Goal: Check status: Check status

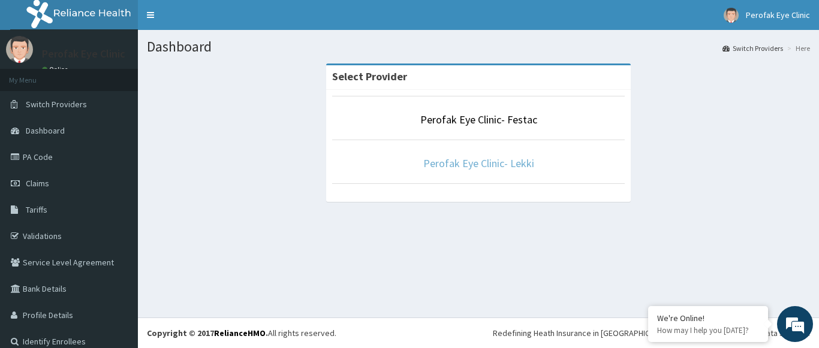
click at [485, 166] on link "Perofak Eye Clinic- Lekki" at bounding box center [478, 164] width 111 height 14
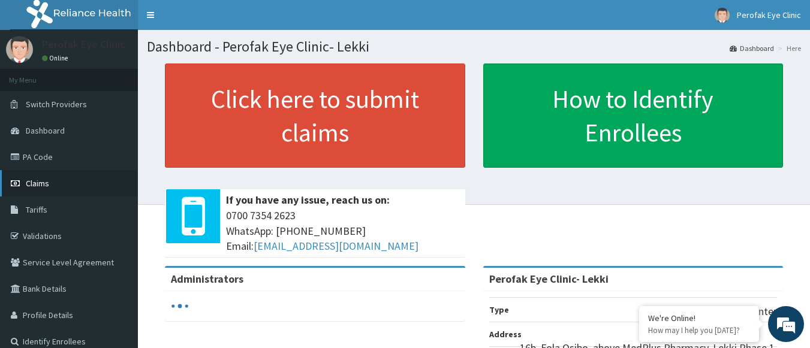
click at [29, 182] on span "Claims" at bounding box center [37, 183] width 23 height 11
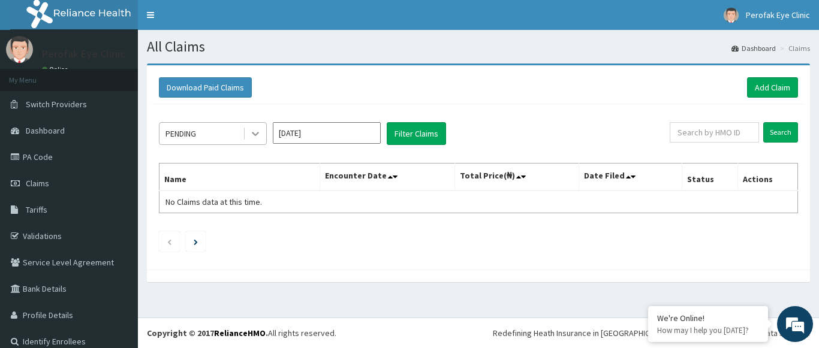
click at [252, 131] on icon at bounding box center [256, 134] width 12 height 12
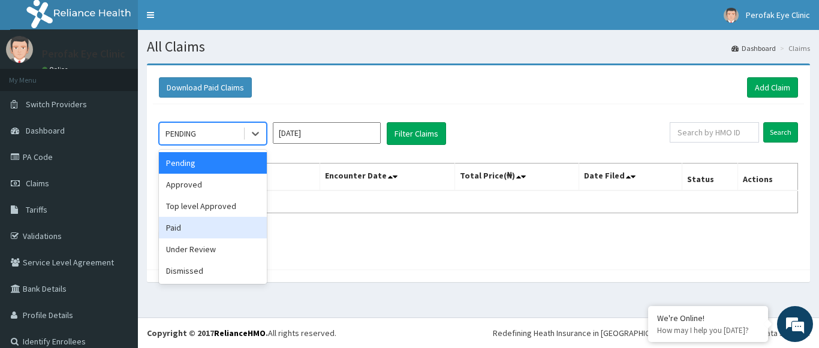
click at [197, 230] on div "Paid" at bounding box center [213, 228] width 108 height 22
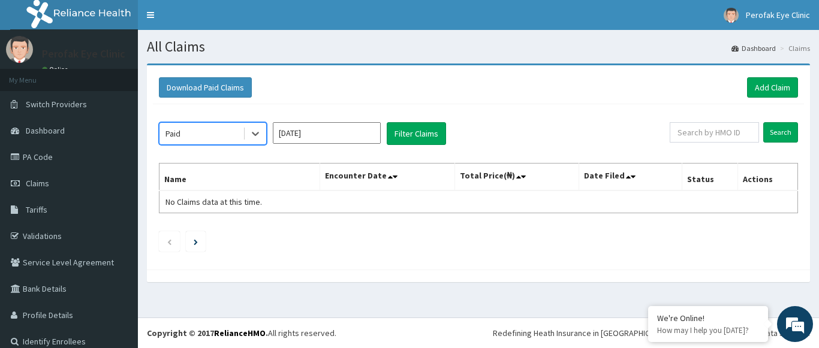
click at [347, 134] on input "Sep 2025" at bounding box center [327, 133] width 108 height 22
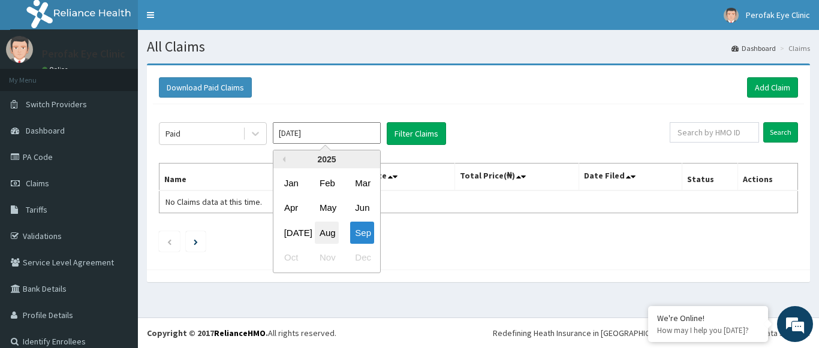
click at [330, 230] on div "Aug" at bounding box center [327, 233] width 24 height 22
type input "Aug 2025"
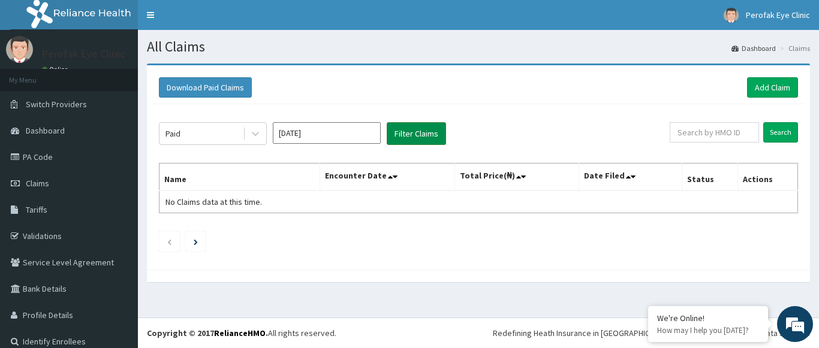
click at [425, 129] on button "Filter Claims" at bounding box center [416, 133] width 59 height 23
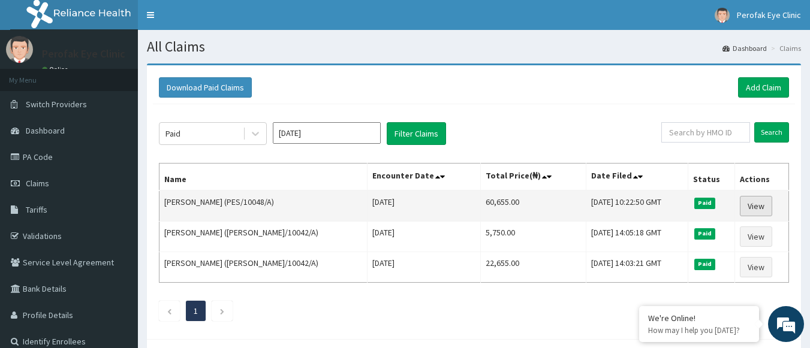
click at [762, 208] on link "View" at bounding box center [756, 206] width 32 height 20
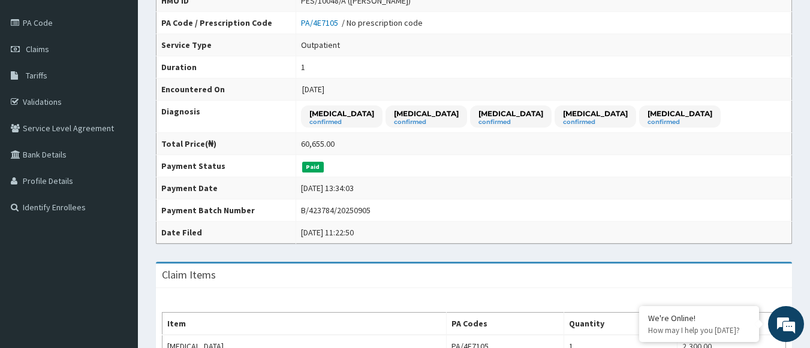
scroll to position [110, 0]
